Goal: Information Seeking & Learning: Learn about a topic

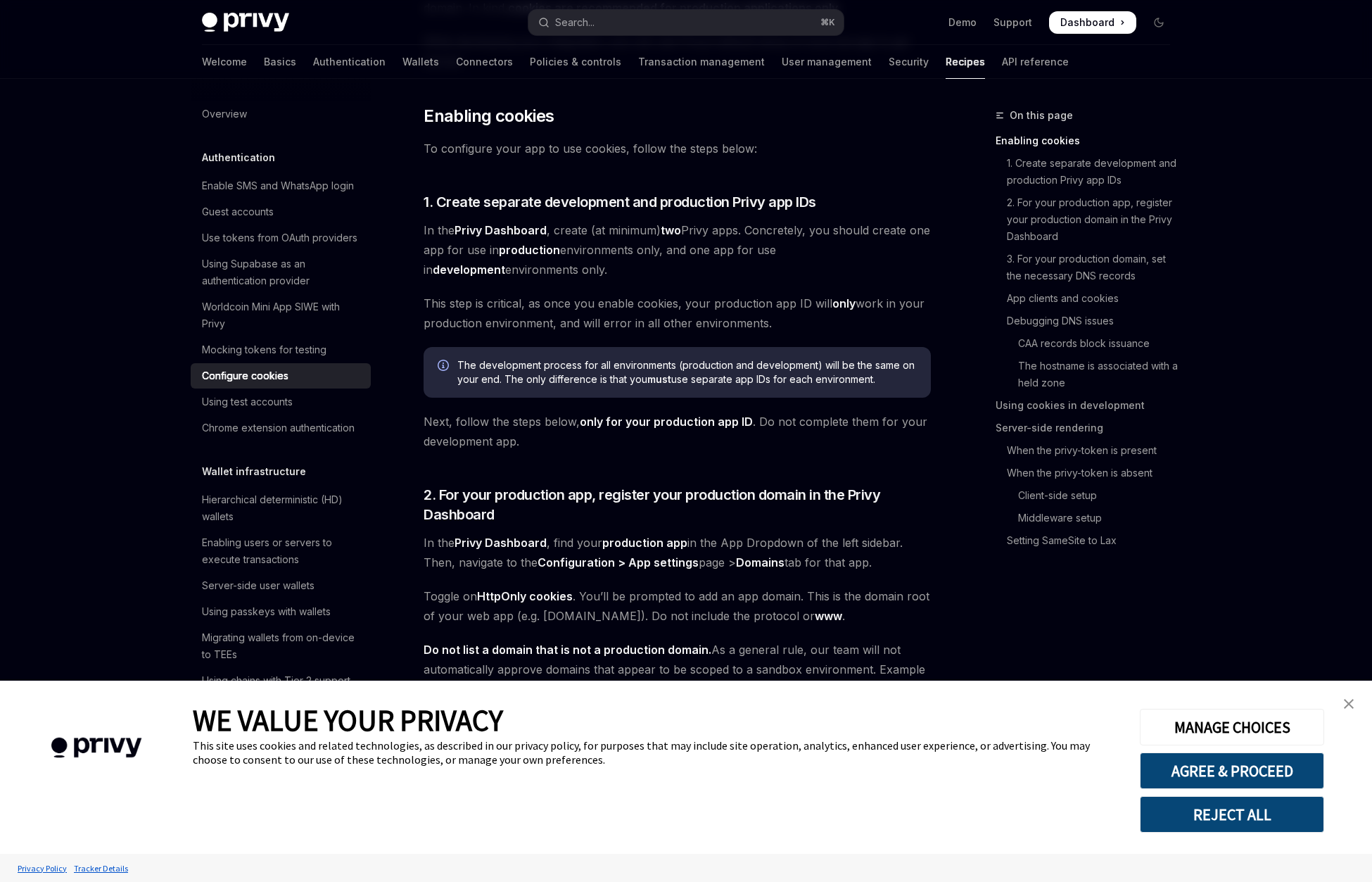
scroll to position [300, 0]
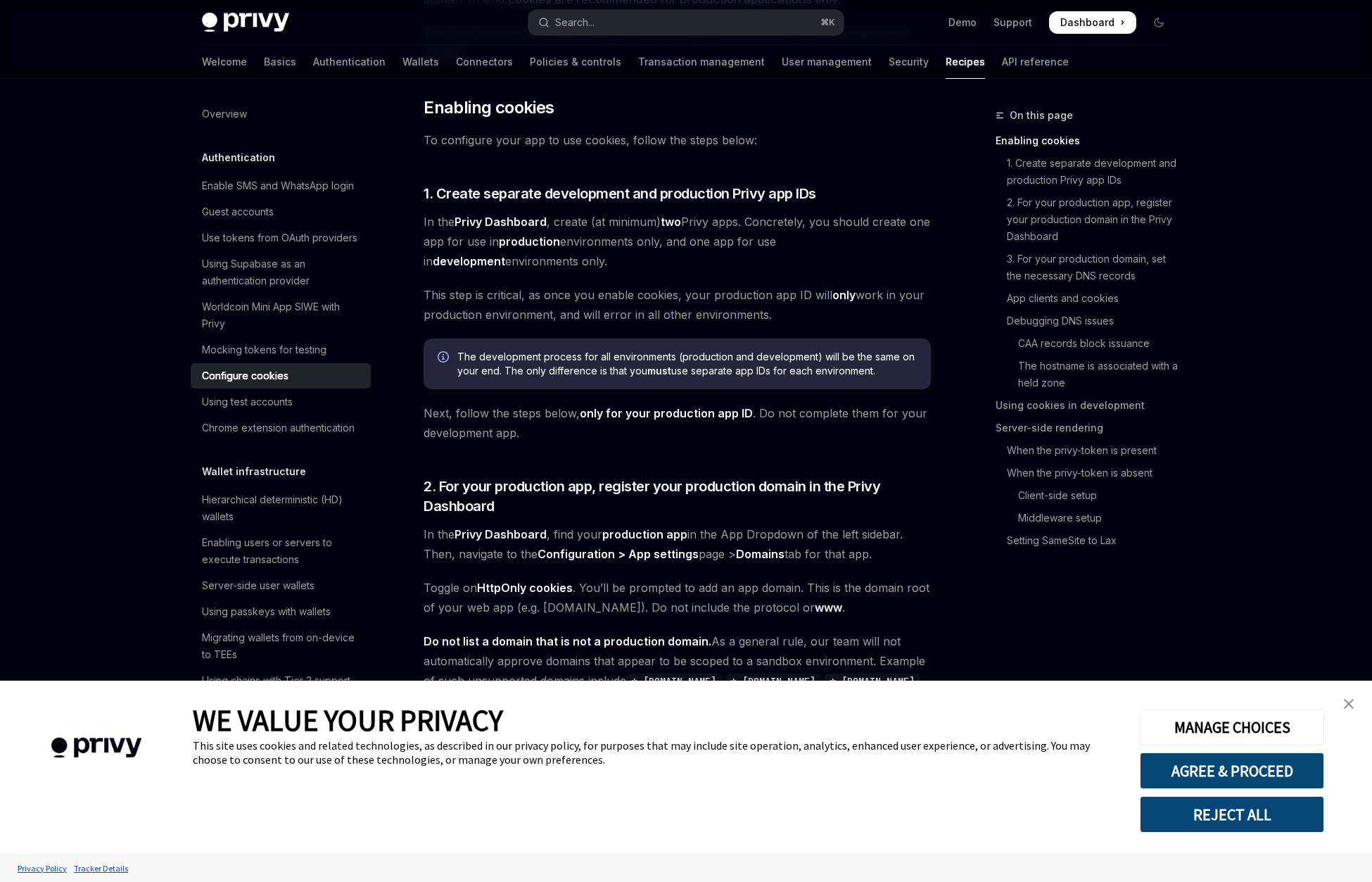
click at [1354, 708] on link "close banner" at bounding box center [1349, 704] width 28 height 28
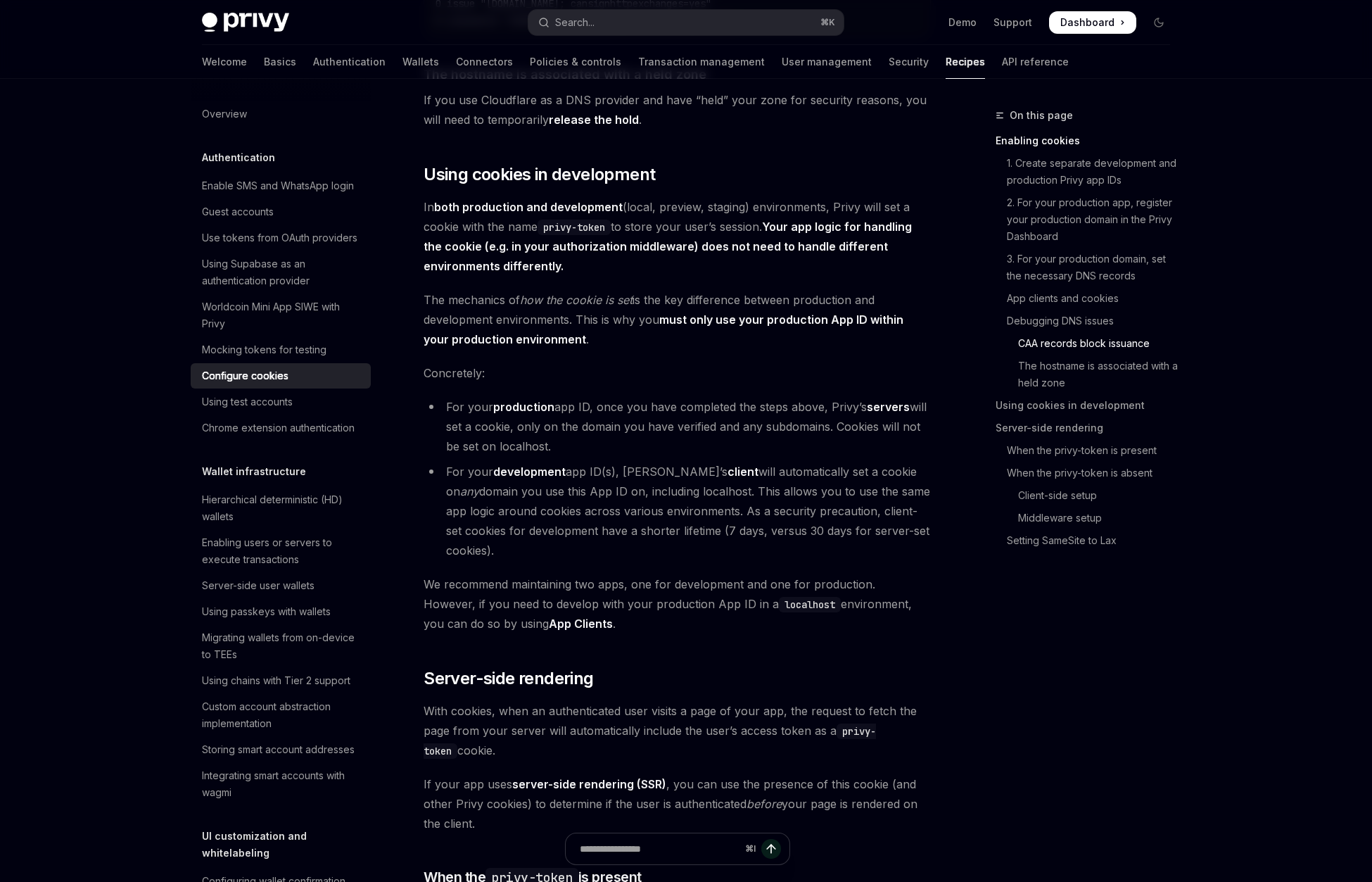
scroll to position [2202, 0]
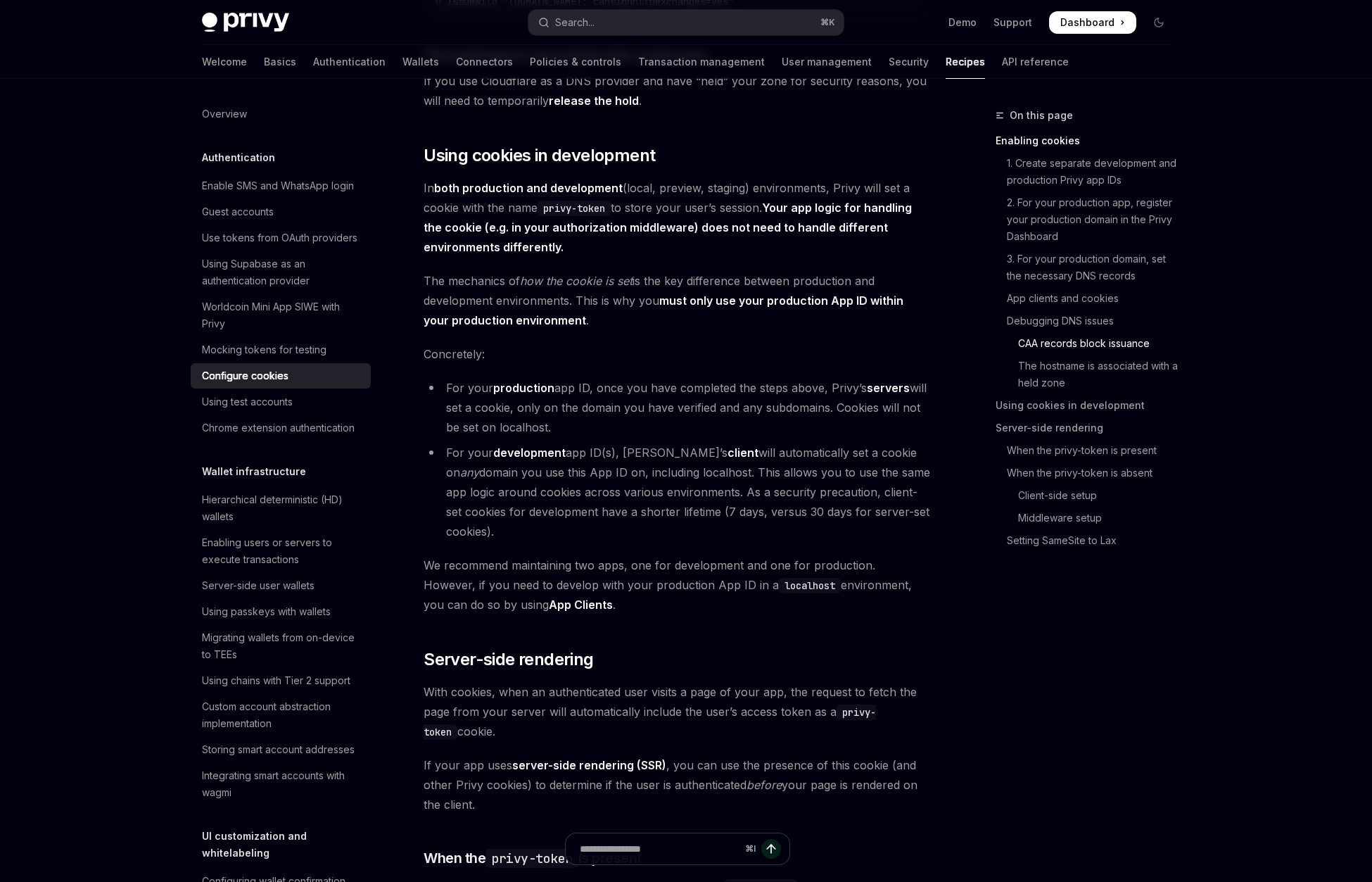
type textarea "*"
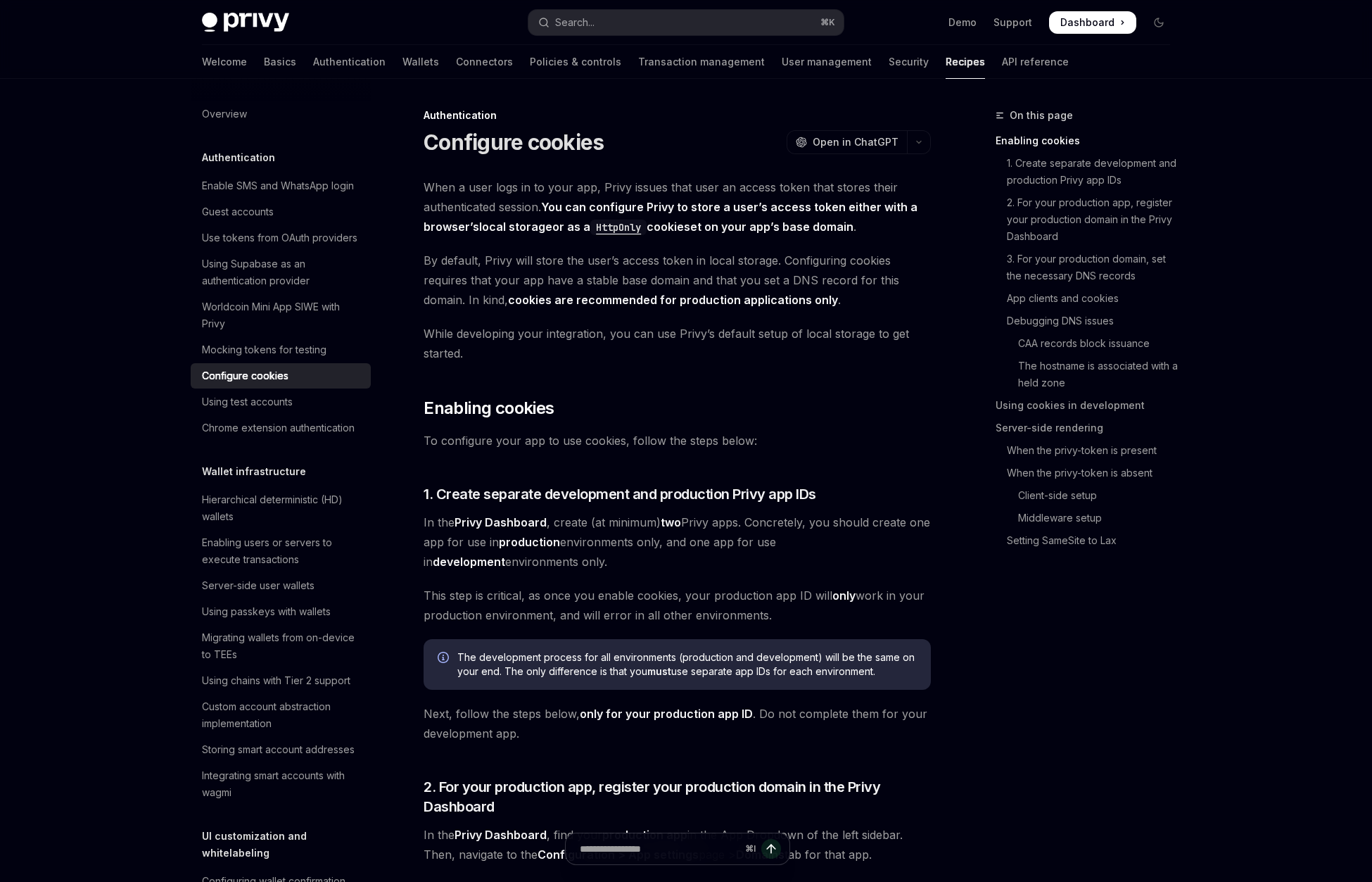
type textarea "*"
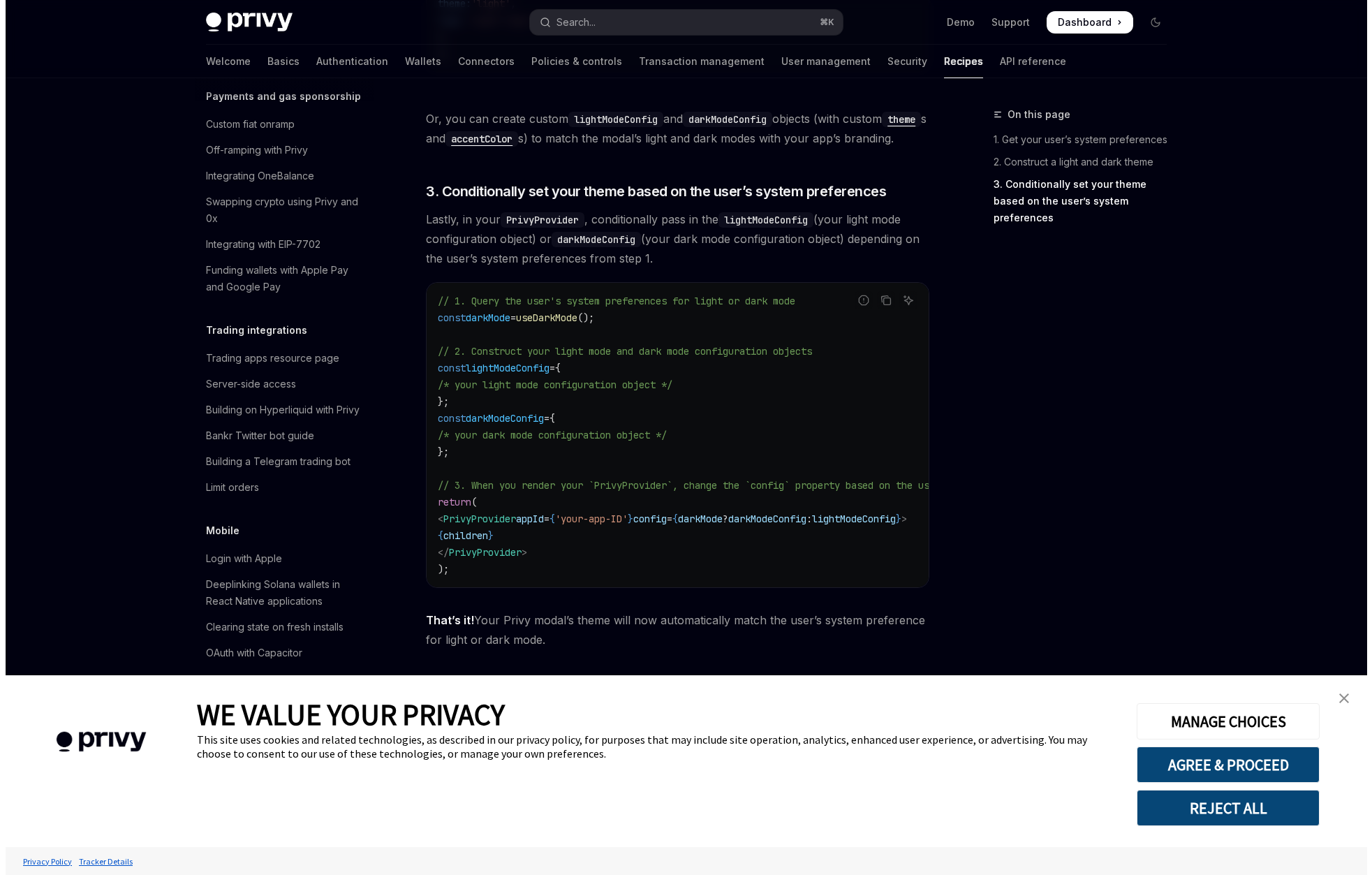
scroll to position [1523, 0]
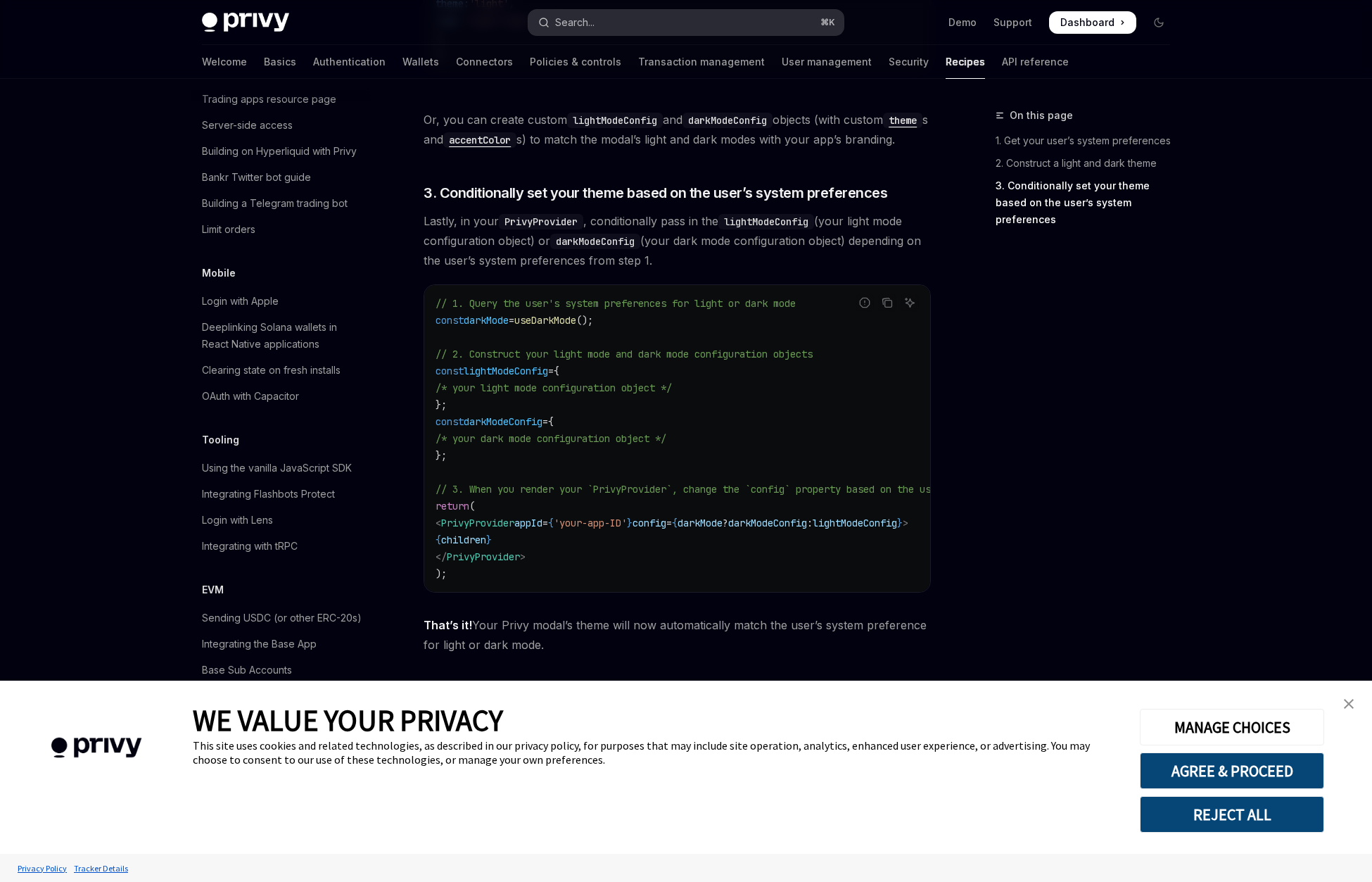
click at [679, 23] on button "Search... ⌘ K" at bounding box center [686, 22] width 315 height 26
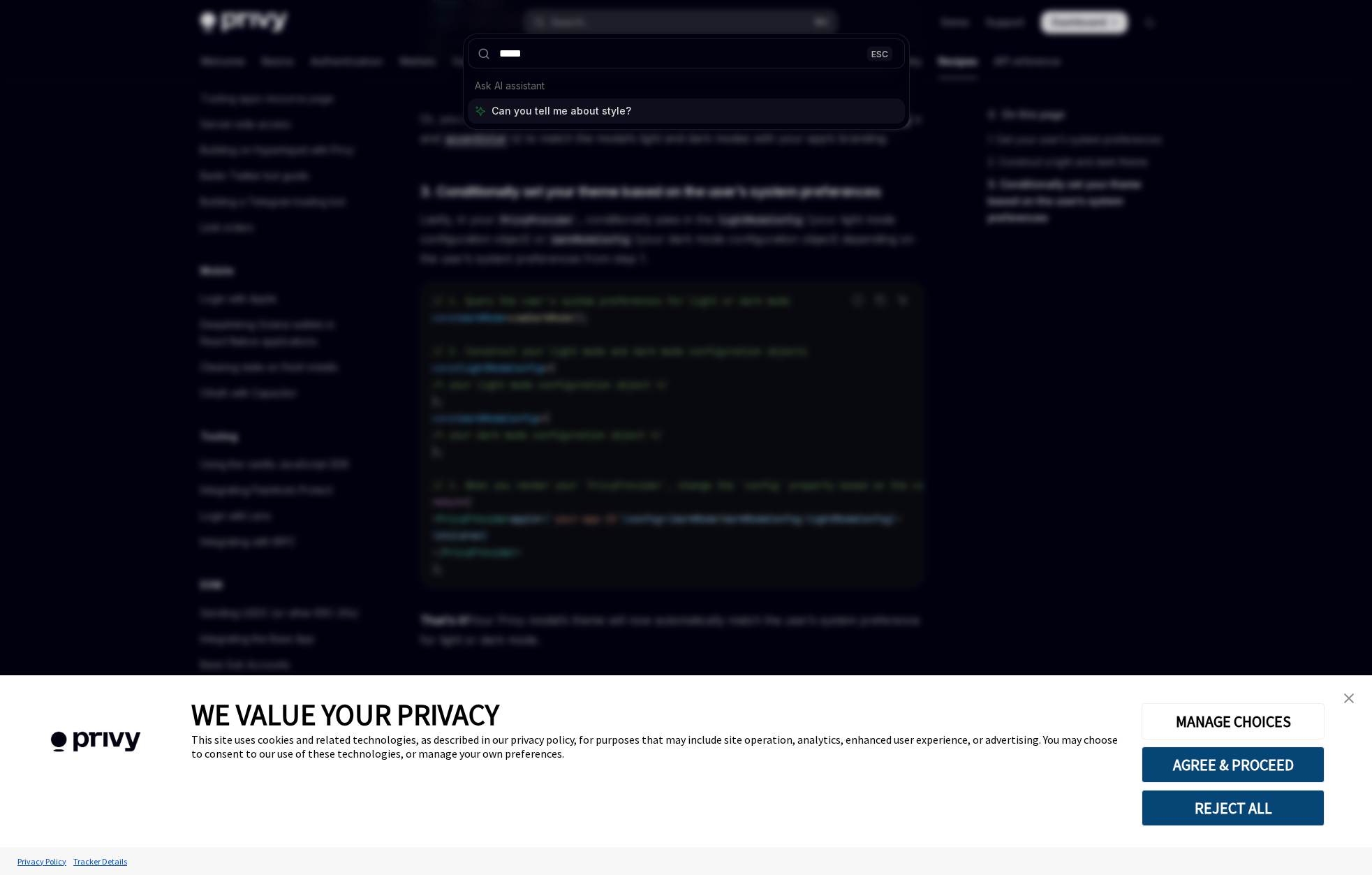
type input "******"
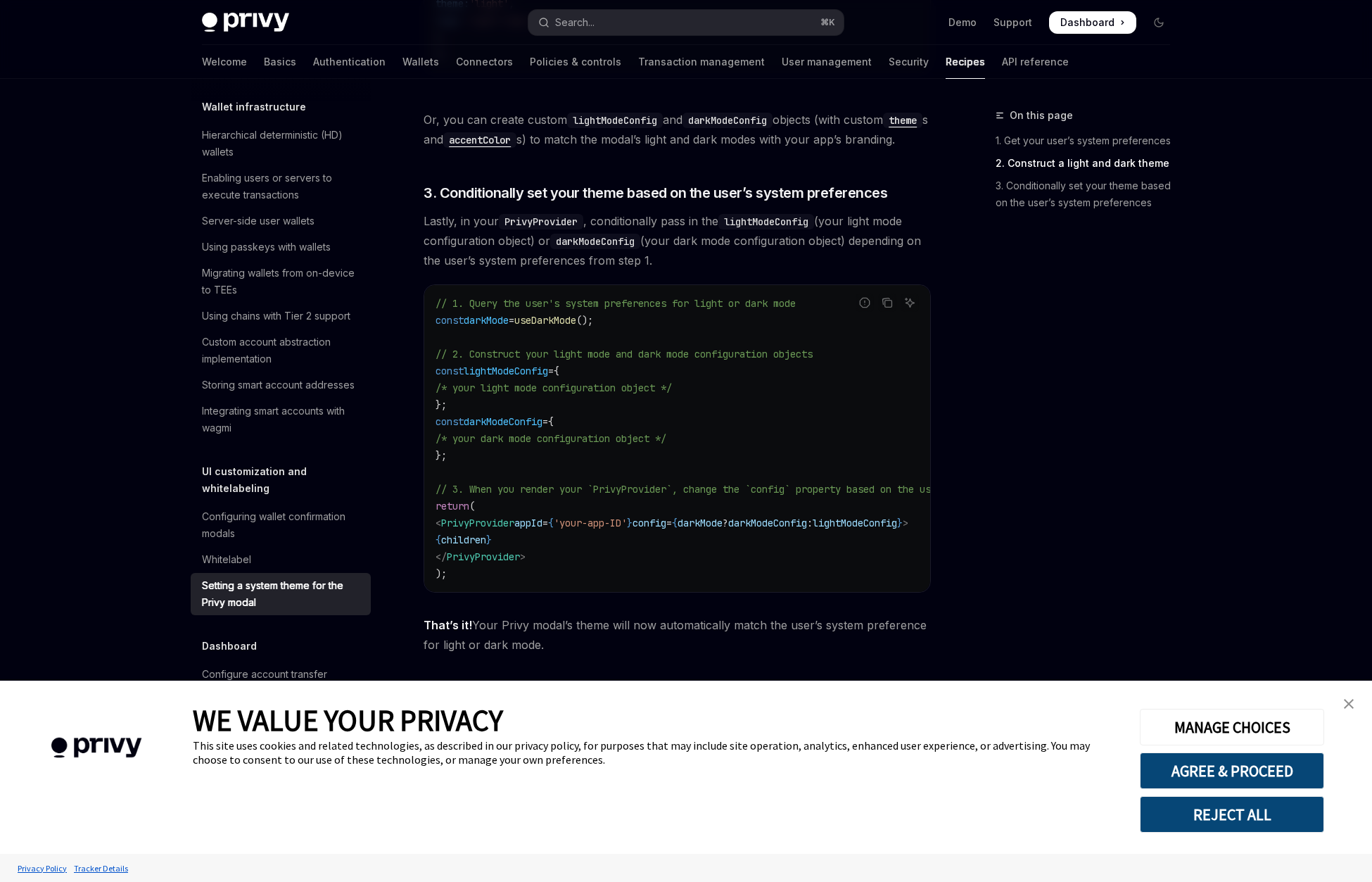
scroll to position [1618, 0]
